Goal: Task Accomplishment & Management: Complete application form

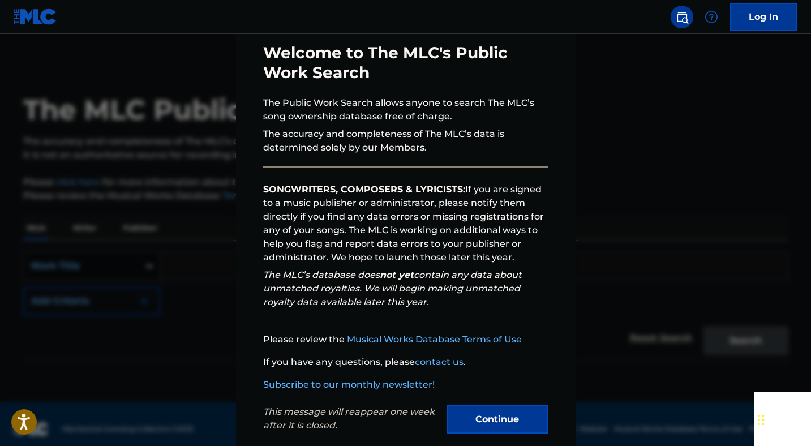
scroll to position [72, 0]
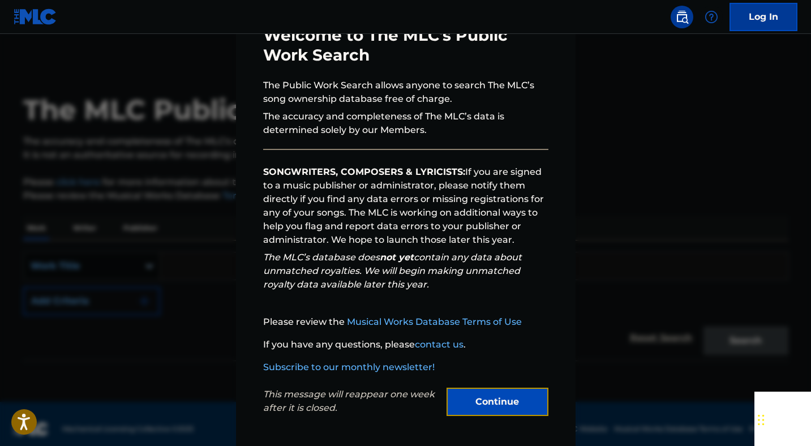
click at [486, 407] on button "Continue" at bounding box center [497, 402] width 102 height 28
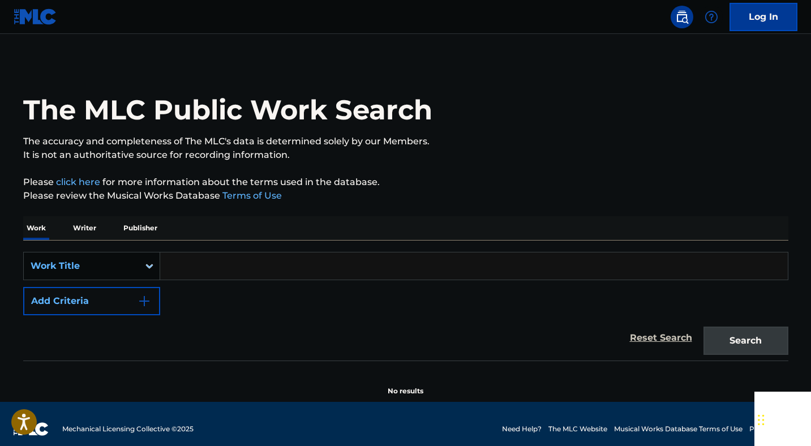
click at [80, 228] on p "Writer" at bounding box center [85, 228] width 30 height 24
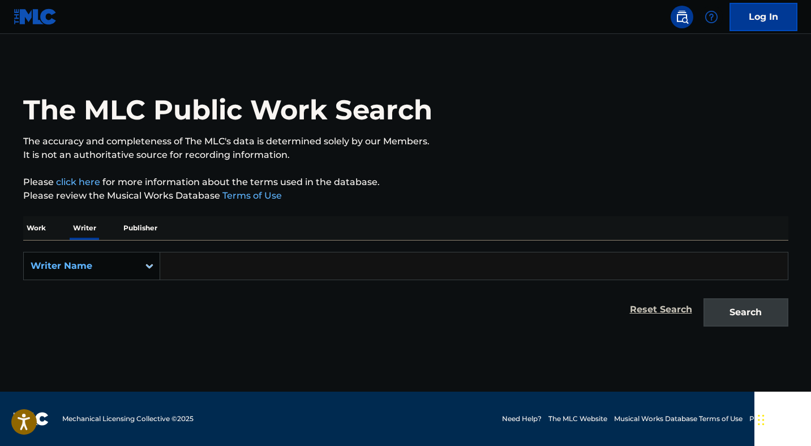
click at [194, 254] on input "Search Form" at bounding box center [474, 265] width 628 height 27
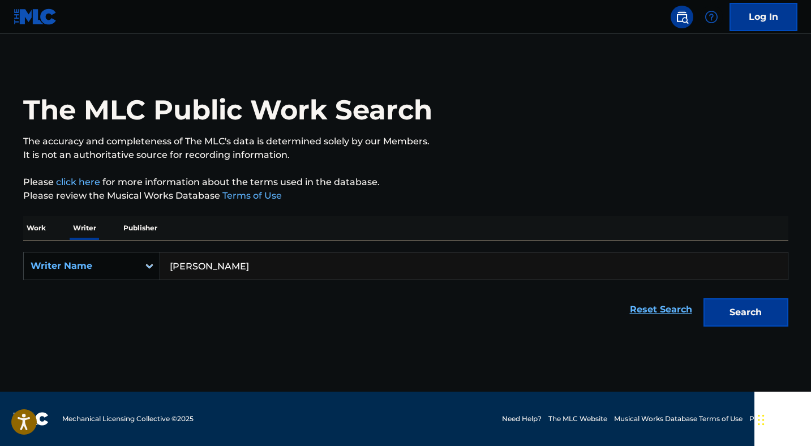
type input "brandon j thompson"
click at [703, 298] on button "Search" at bounding box center [745, 312] width 85 height 28
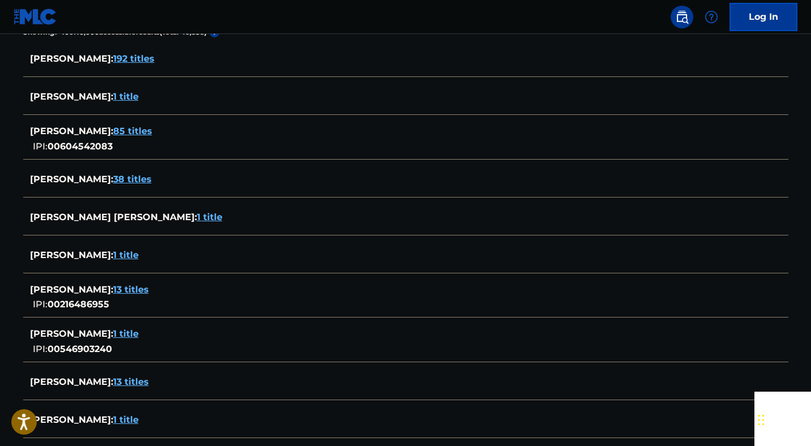
scroll to position [315, 0]
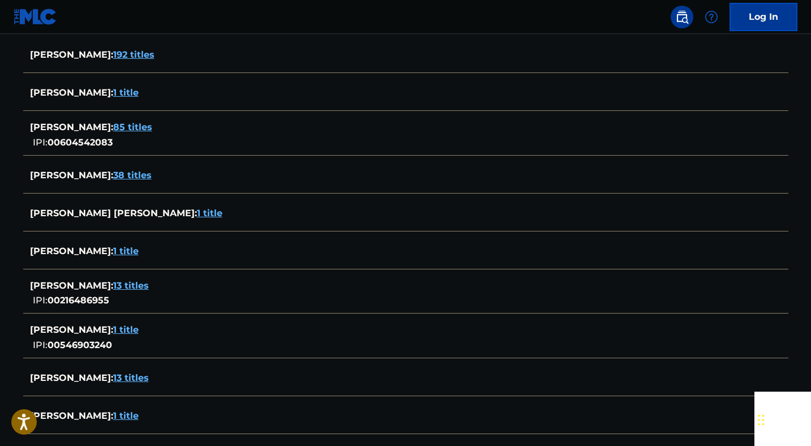
click at [139, 330] on span "1 title" at bounding box center [125, 329] width 25 height 11
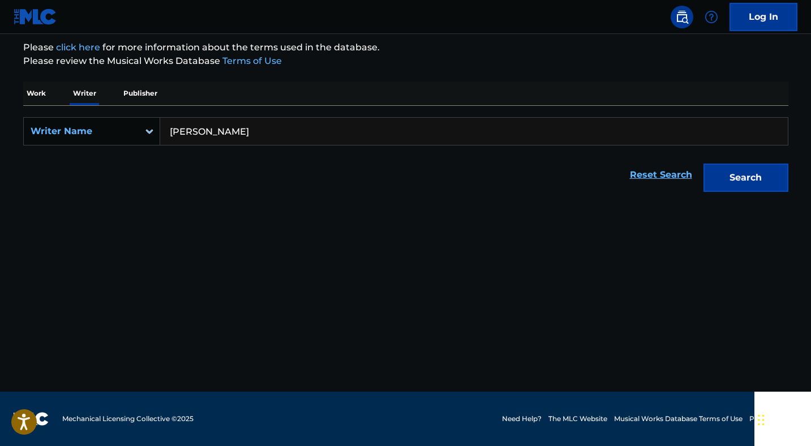
scroll to position [135, 0]
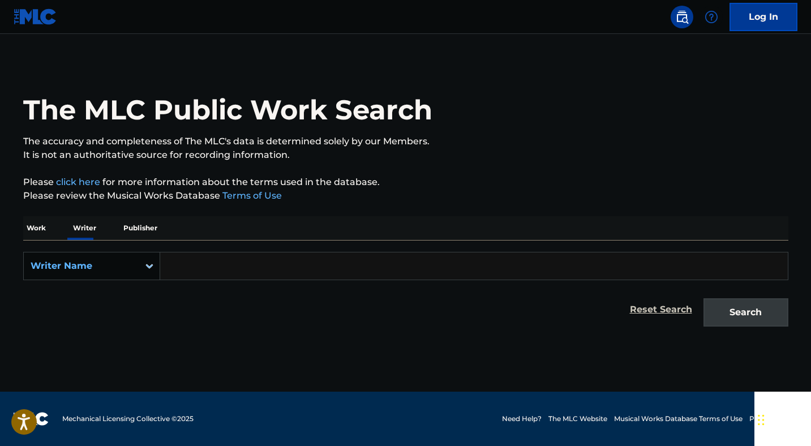
click at [267, 264] on input "Search Form" at bounding box center [474, 265] width 628 height 27
click at [41, 231] on p "Work" at bounding box center [36, 228] width 26 height 24
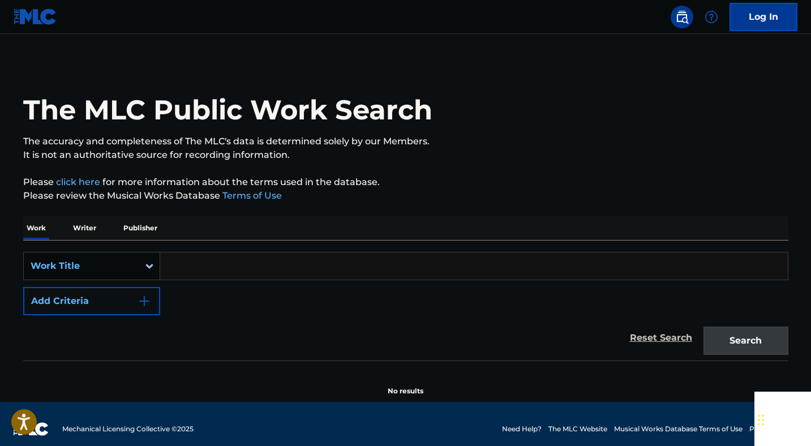
click at [231, 263] on input "Search Form" at bounding box center [474, 265] width 628 height 27
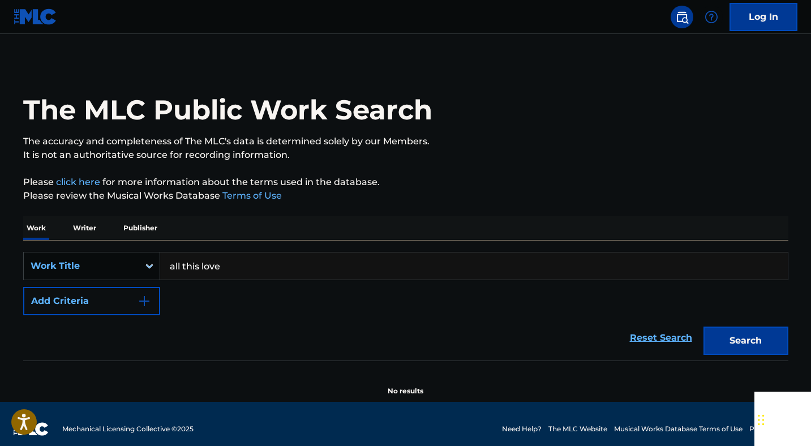
click at [703, 327] on button "Search" at bounding box center [745, 341] width 85 height 28
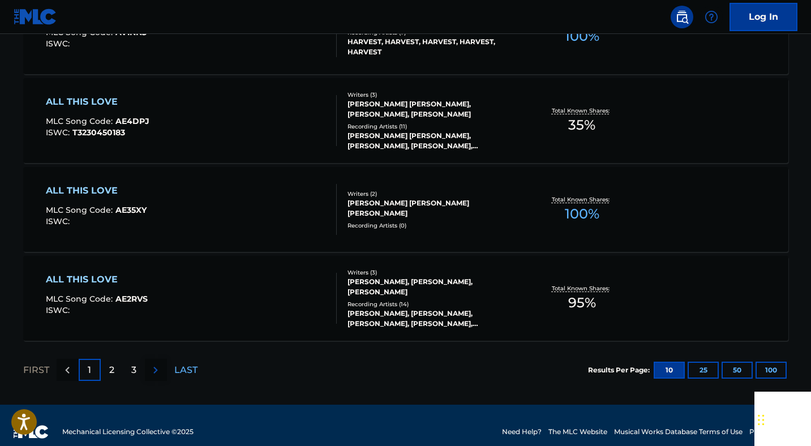
scroll to position [939, 0]
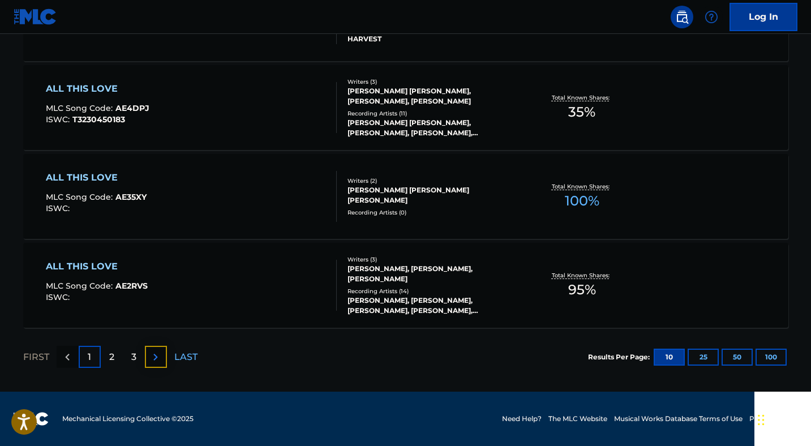
click at [159, 357] on img at bounding box center [156, 357] width 14 height 14
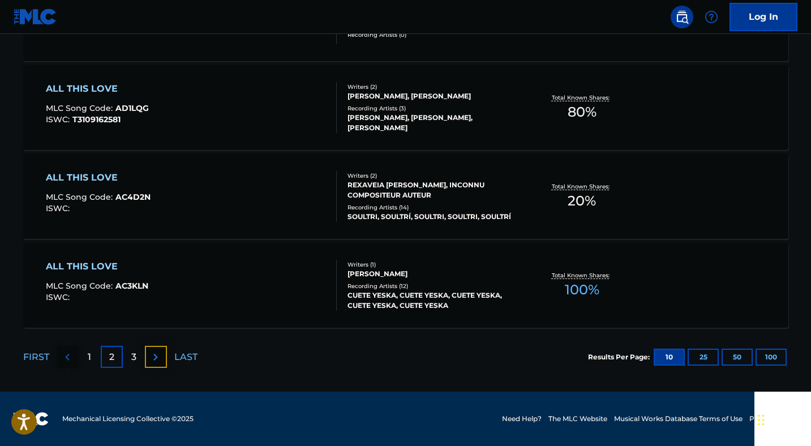
click at [157, 353] on img at bounding box center [156, 357] width 14 height 14
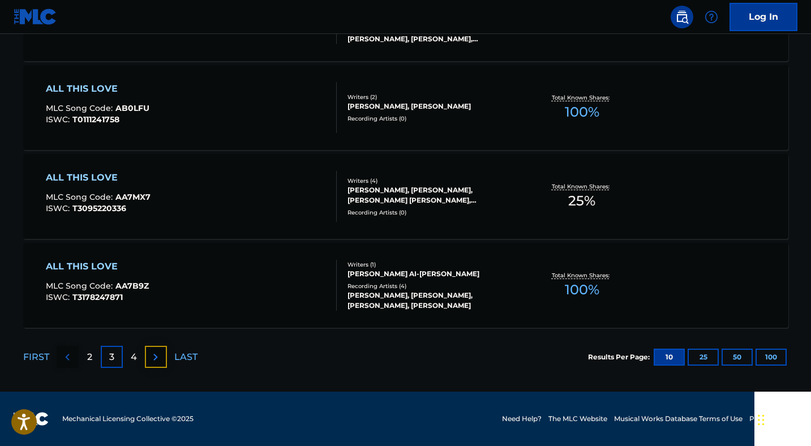
click at [153, 358] on img at bounding box center [156, 357] width 14 height 14
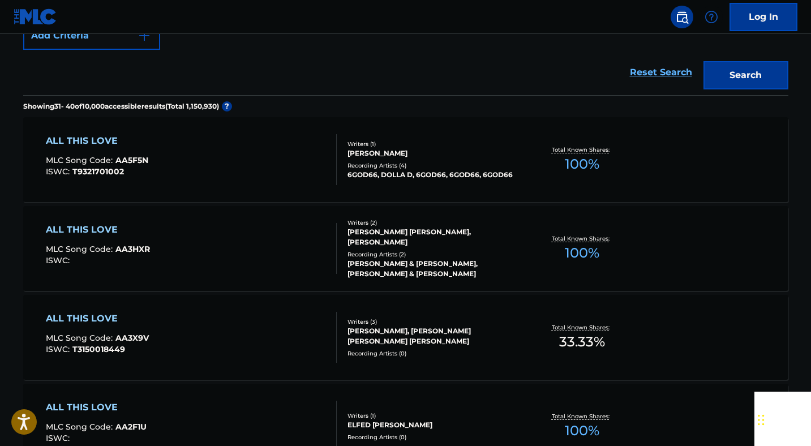
scroll to position [188, 0]
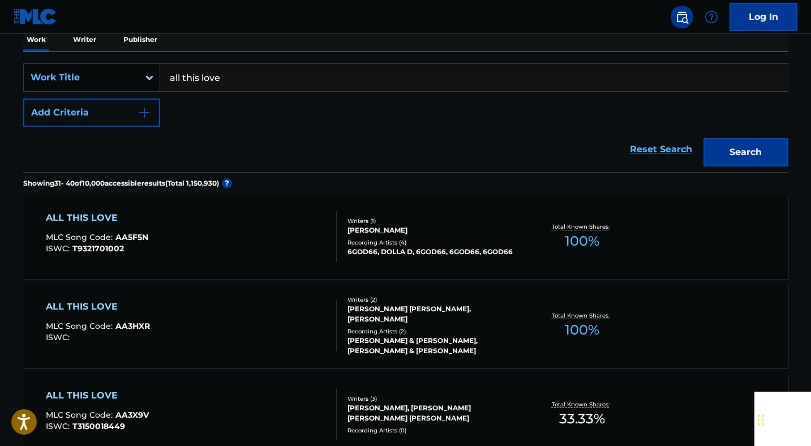
click at [256, 77] on input "all this love" at bounding box center [474, 77] width 628 height 27
type input "all this love emmanuel"
click at [703, 138] on button "Search" at bounding box center [745, 152] width 85 height 28
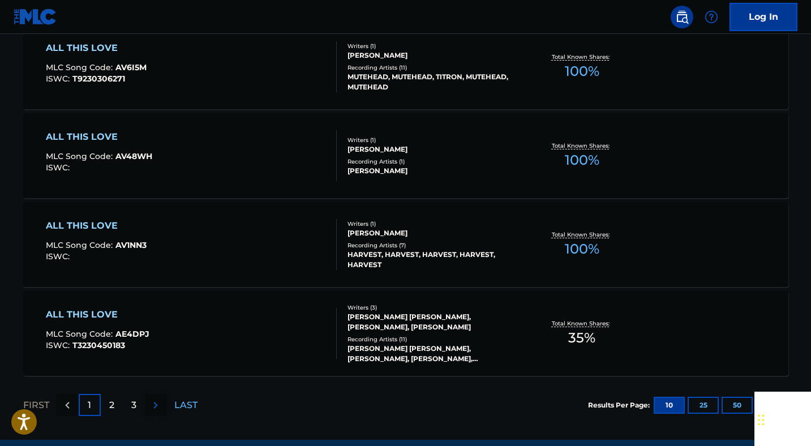
scroll to position [939, 0]
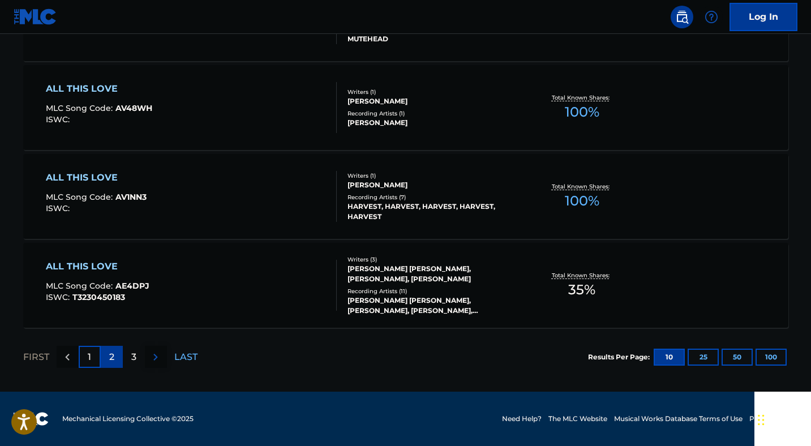
click at [113, 362] on p "2" at bounding box center [111, 357] width 5 height 14
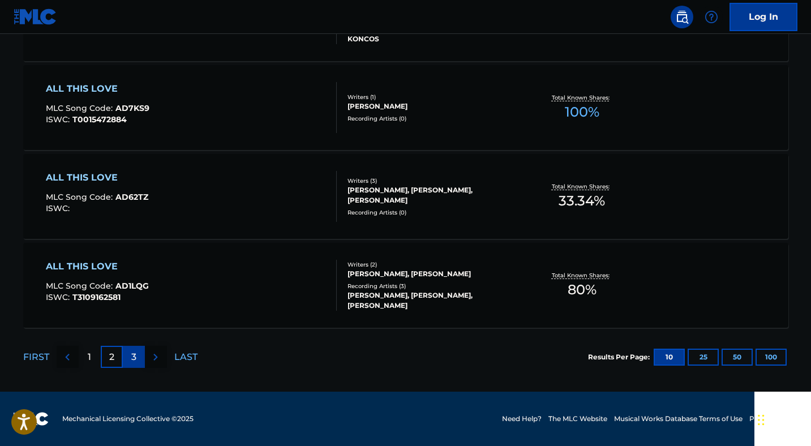
click at [128, 358] on div "3" at bounding box center [134, 357] width 22 height 22
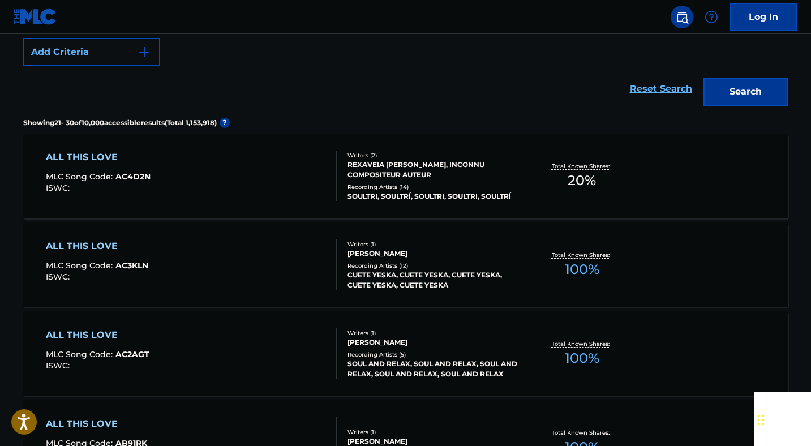
scroll to position [0, 0]
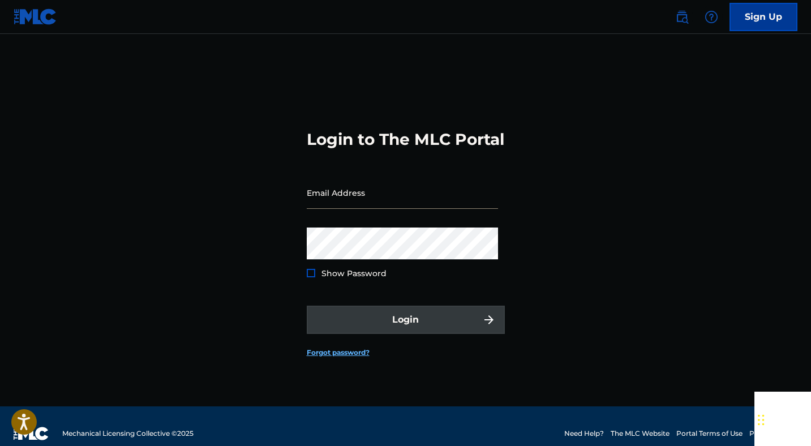
click at [357, 201] on input "Email Address" at bounding box center [402, 193] width 191 height 32
click at [767, 22] on link "Sign Up" at bounding box center [763, 17] width 68 height 28
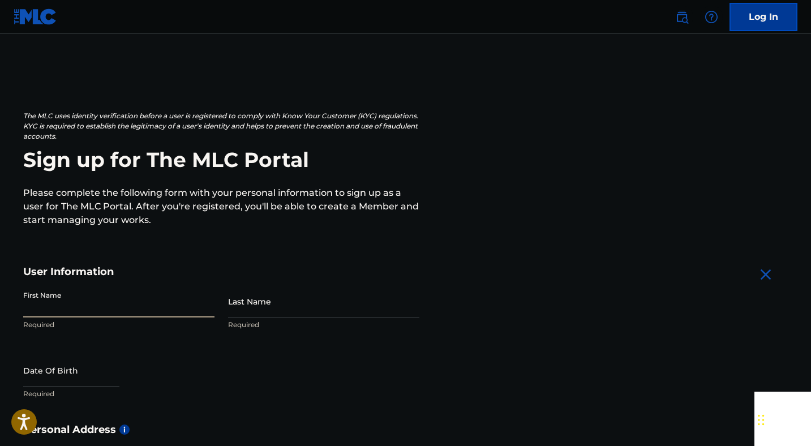
click at [97, 311] on input "First Name" at bounding box center [118, 301] width 191 height 32
type input "[PERSON_NAME]"
select select "8"
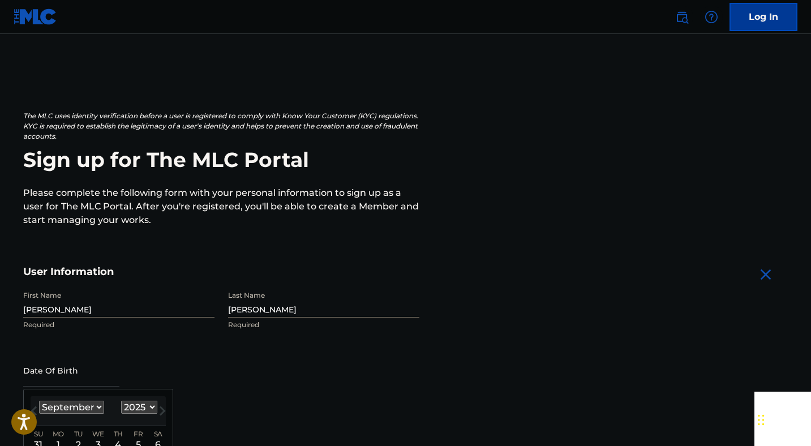
scroll to position [136, 0]
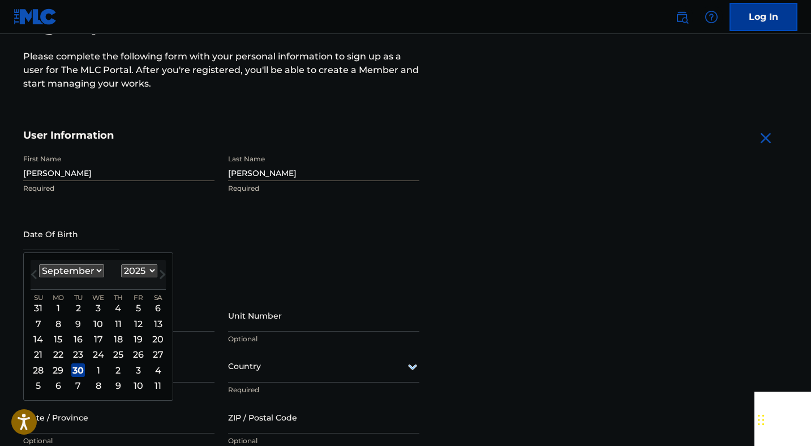
click at [147, 273] on select "1899 1900 1901 1902 1903 1904 1905 1906 1907 1908 1909 1910 1911 1912 1913 1914…" at bounding box center [139, 270] width 36 height 13
select select "1999"
click at [121, 264] on select "1899 1900 1901 1902 1903 1904 1905 1906 1907 1908 1909 1910 1911 1912 1913 1914…" at bounding box center [139, 270] width 36 height 13
click at [115, 326] on div "9" at bounding box center [118, 324] width 14 height 14
type input "[DATE]"
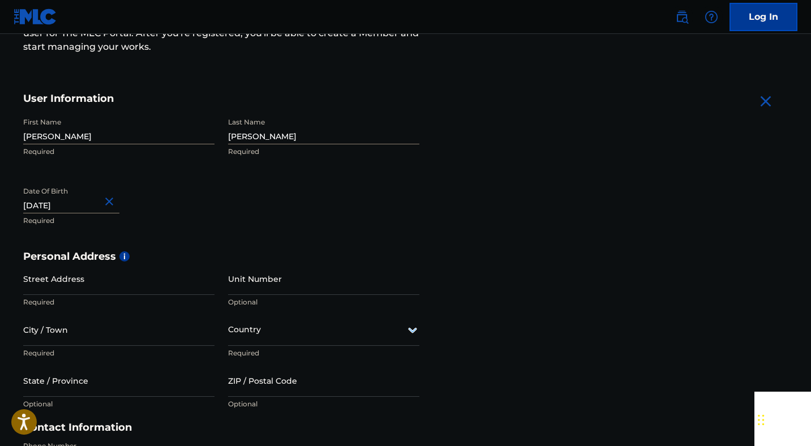
scroll to position [259, 0]
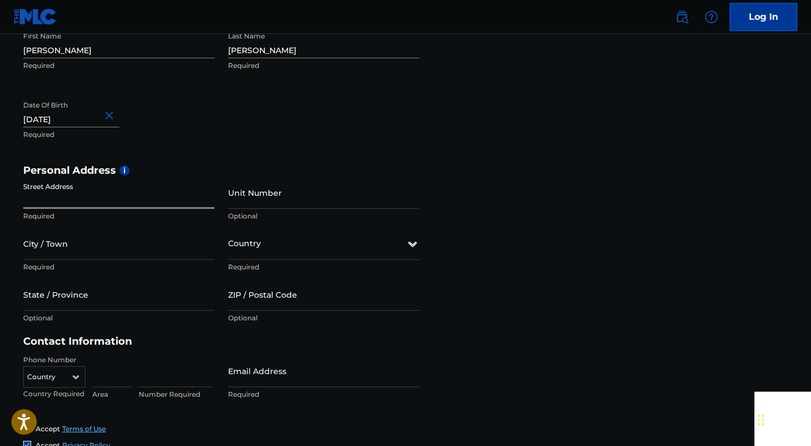
click at [88, 196] on input "Street Address" at bounding box center [118, 193] width 191 height 32
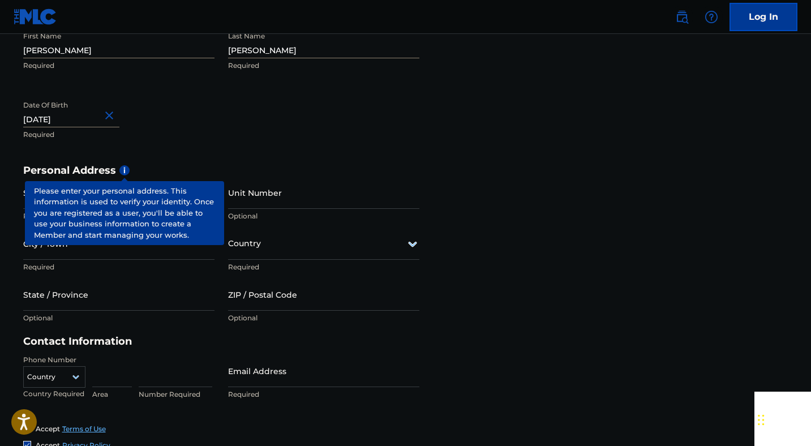
click at [123, 173] on span "i" at bounding box center [124, 170] width 10 height 10
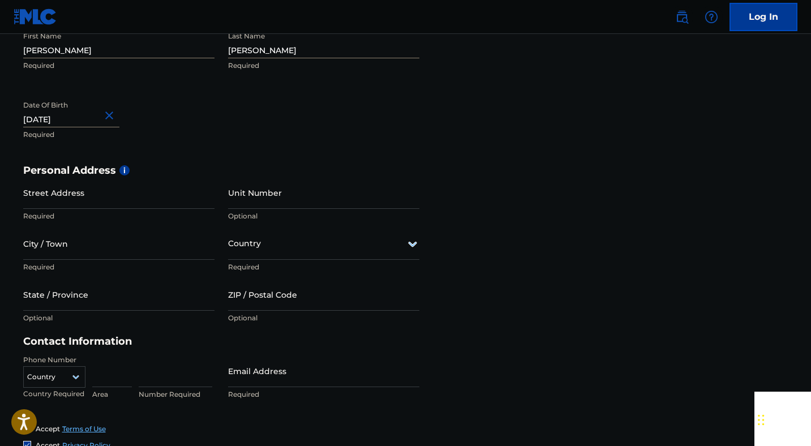
click at [155, 158] on div "First Name [PERSON_NAME] Required Last Name [PERSON_NAME] Required Date Of Birt…" at bounding box center [221, 95] width 396 height 138
click at [123, 202] on input "Street Address" at bounding box center [118, 193] width 191 height 32
type input "!"
click at [104, 195] on input "[STREET_ADDRESS]" at bounding box center [118, 193] width 191 height 32
click at [99, 209] on div "Street Address [STREET_ADDRESS]" at bounding box center [118, 202] width 191 height 51
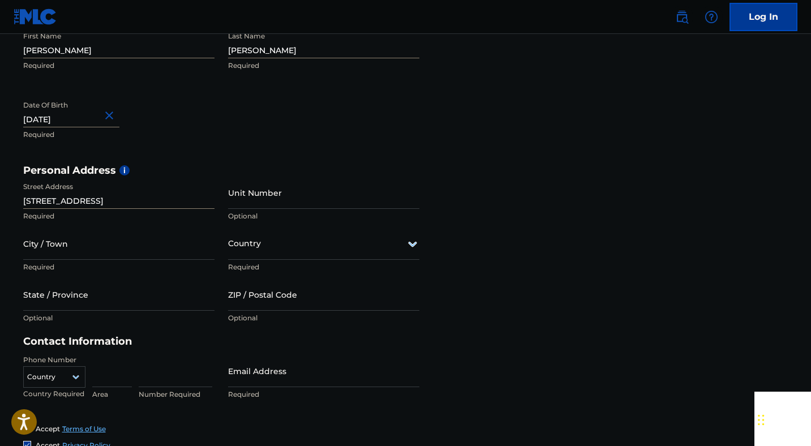
click at [109, 201] on input "[STREET_ADDRESS]" at bounding box center [118, 193] width 191 height 32
click at [104, 201] on input "[STREET_ADDRESS]" at bounding box center [118, 193] width 191 height 32
type input "[STREET_ADDRESS]"
click at [48, 240] on input "City / Town" at bounding box center [118, 243] width 191 height 32
type input "Painesville"
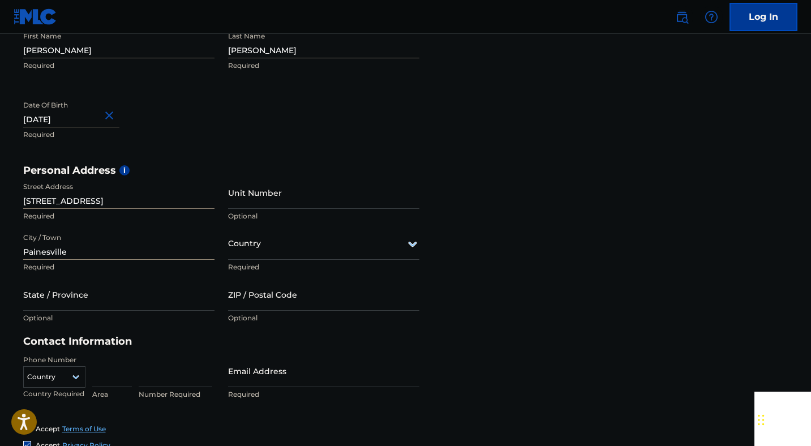
type input "u"
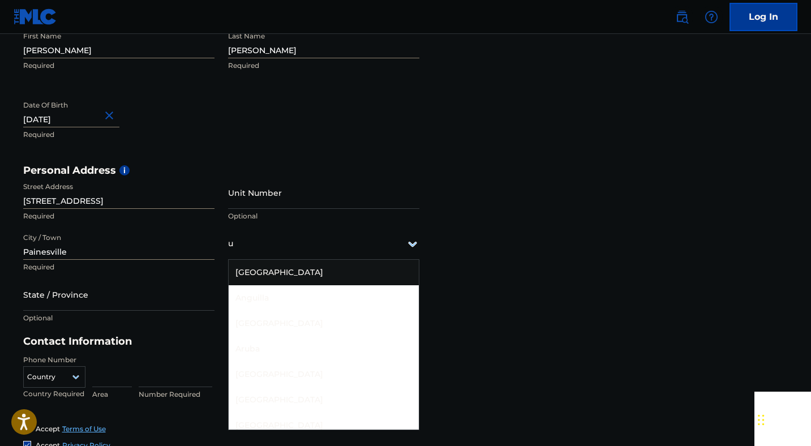
click at [272, 277] on div "[GEOGRAPHIC_DATA]" at bounding box center [324, 272] width 190 height 25
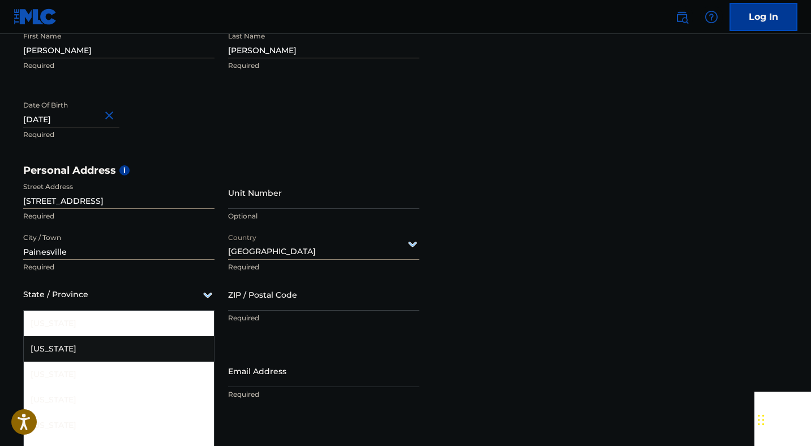
click at [158, 301] on div "[US_STATE], 2 of 57. 57 results available. Use Up and Down to choose options, p…" at bounding box center [118, 294] width 191 height 32
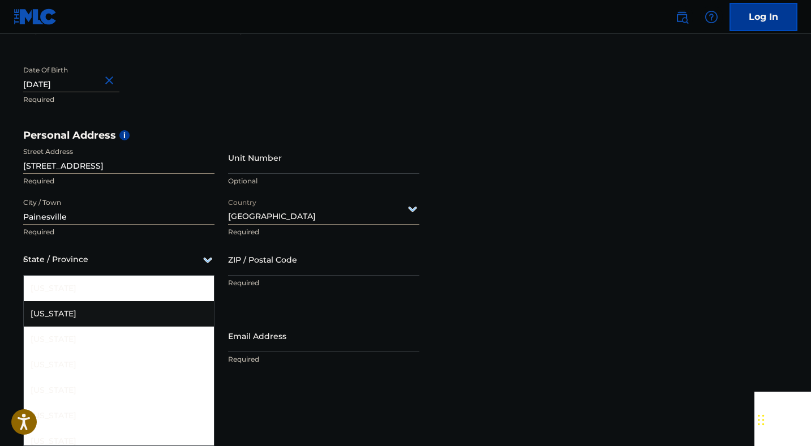
type input "oh"
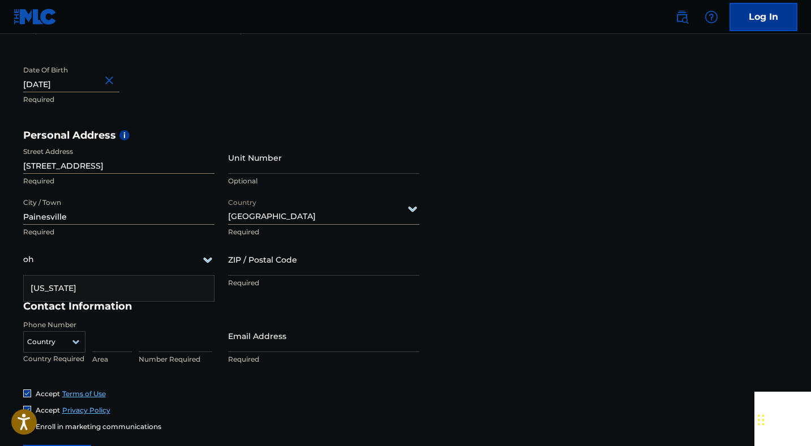
click at [111, 296] on div "[US_STATE]" at bounding box center [119, 288] width 190 height 25
click at [267, 268] on input "ZIP / Postal Code" at bounding box center [323, 259] width 191 height 32
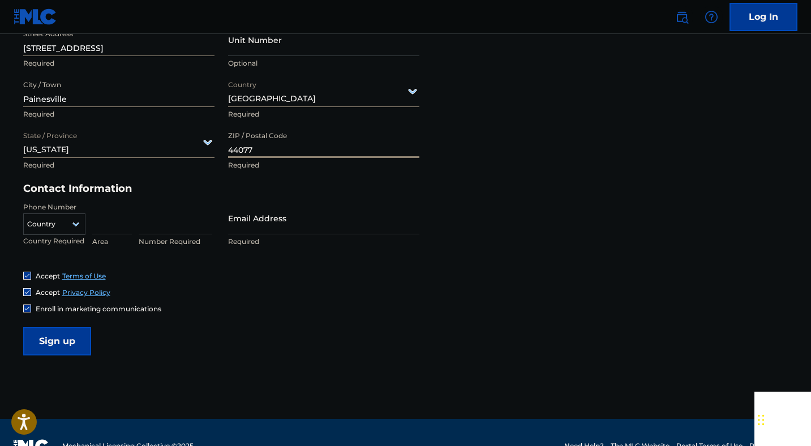
type input "44077"
click at [72, 219] on icon at bounding box center [76, 224] width 10 height 10
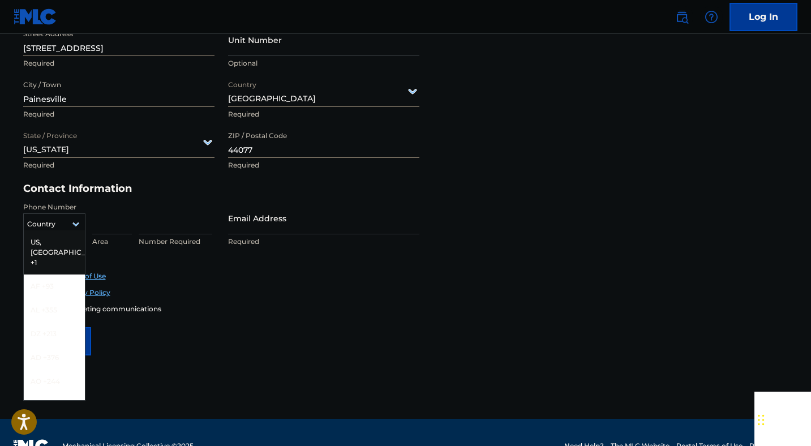
click at [62, 243] on div "US, [GEOGRAPHIC_DATA] +1" at bounding box center [54, 252] width 61 height 44
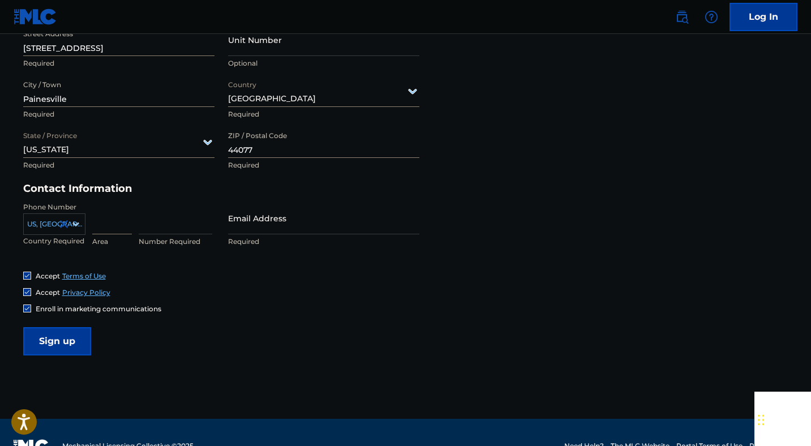
click at [104, 228] on input at bounding box center [112, 218] width 40 height 32
type input "440"
click at [297, 215] on input "Email Address" at bounding box center [323, 218] width 191 height 32
click at [156, 228] on input "339-7639" at bounding box center [176, 218] width 74 height 32
type input "3397639"
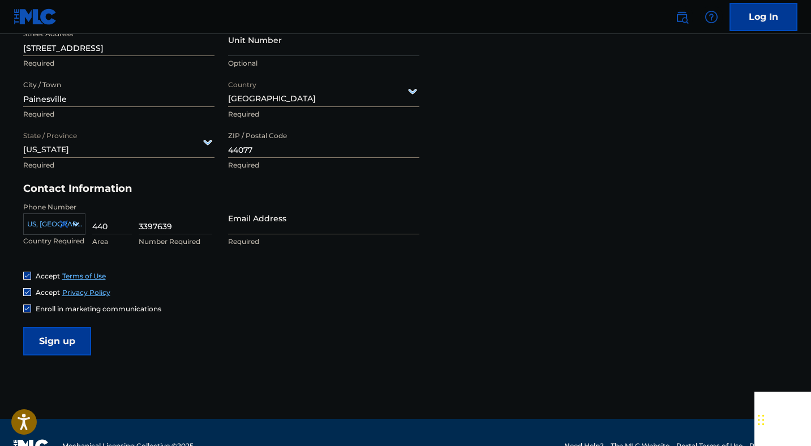
click at [280, 212] on input "Email Address" at bounding box center [323, 218] width 191 height 32
type input "r"
type input "[EMAIL_ADDRESS][DOMAIN_NAME]"
click at [53, 310] on span "Enroll in marketing communications" at bounding box center [99, 308] width 126 height 8
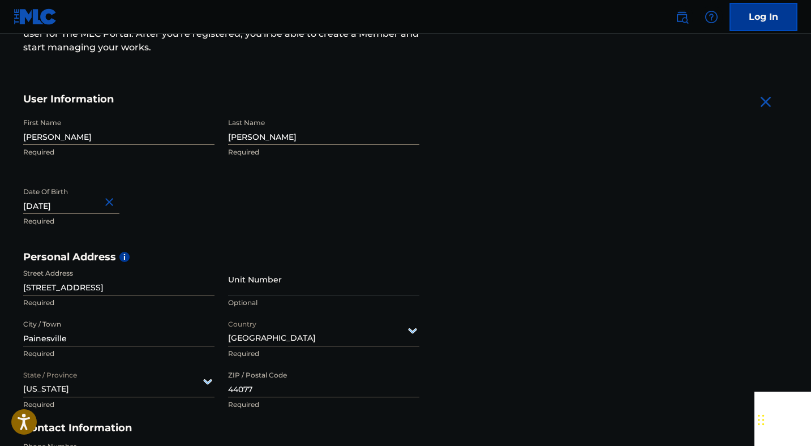
scroll to position [439, 0]
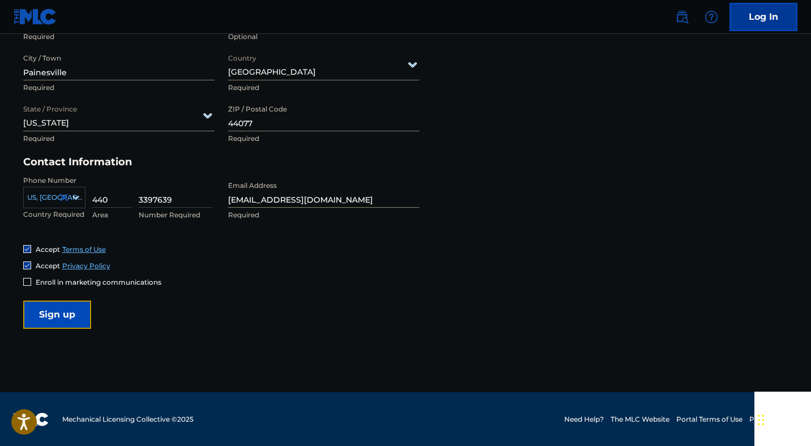
click at [62, 310] on input "Sign up" at bounding box center [57, 314] width 68 height 28
